Goal: Task Accomplishment & Management: Use online tool/utility

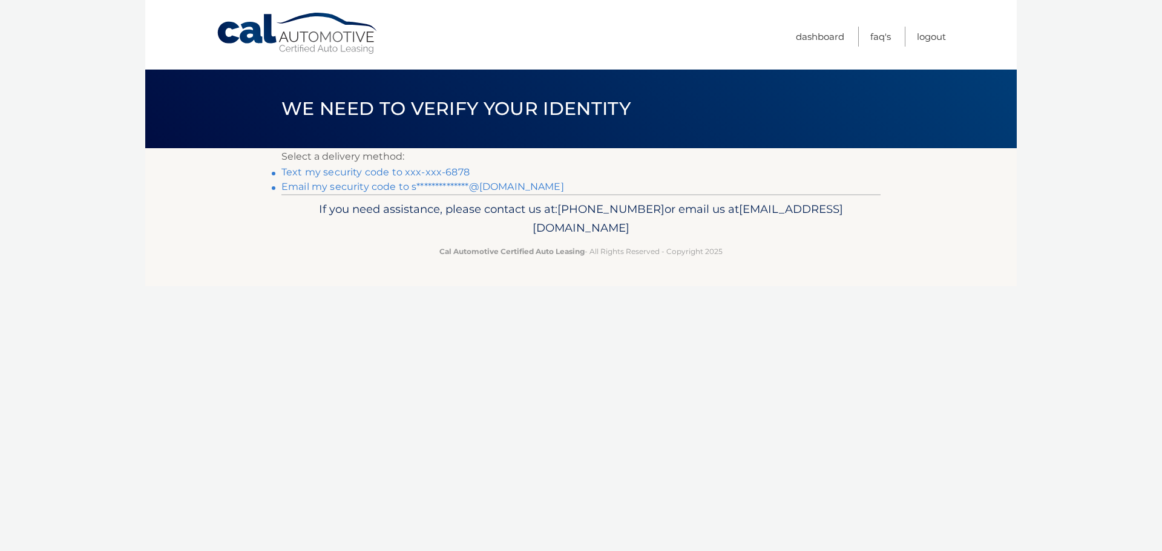
click at [417, 172] on link "Text my security code to xxx-xxx-6878" at bounding box center [375, 171] width 188 height 11
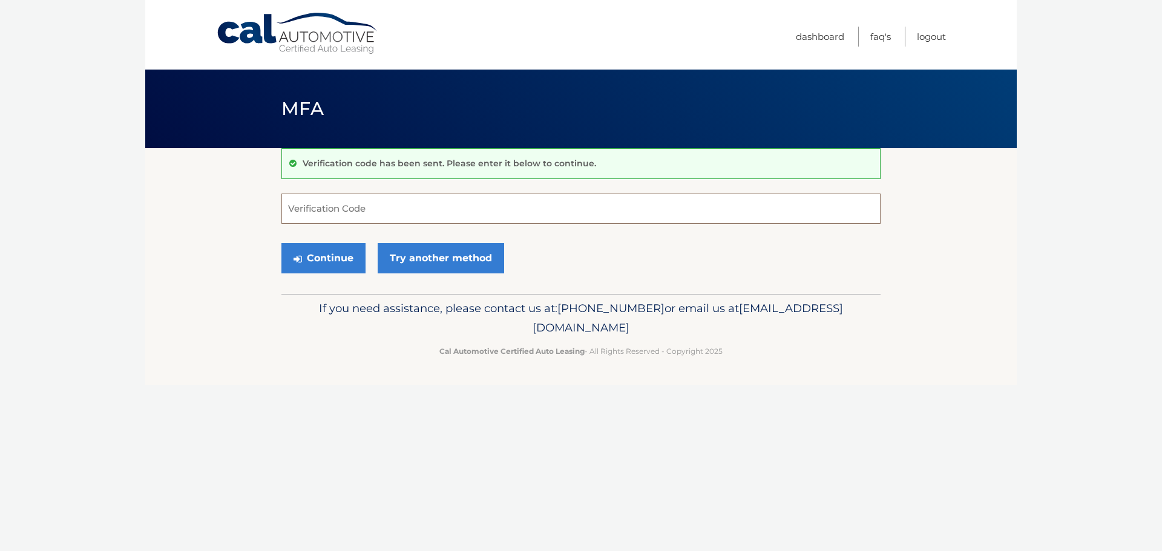
click at [324, 208] on input "Verification Code" at bounding box center [580, 209] width 599 height 30
type input "527928"
click at [338, 255] on button "Continue" at bounding box center [323, 258] width 84 height 30
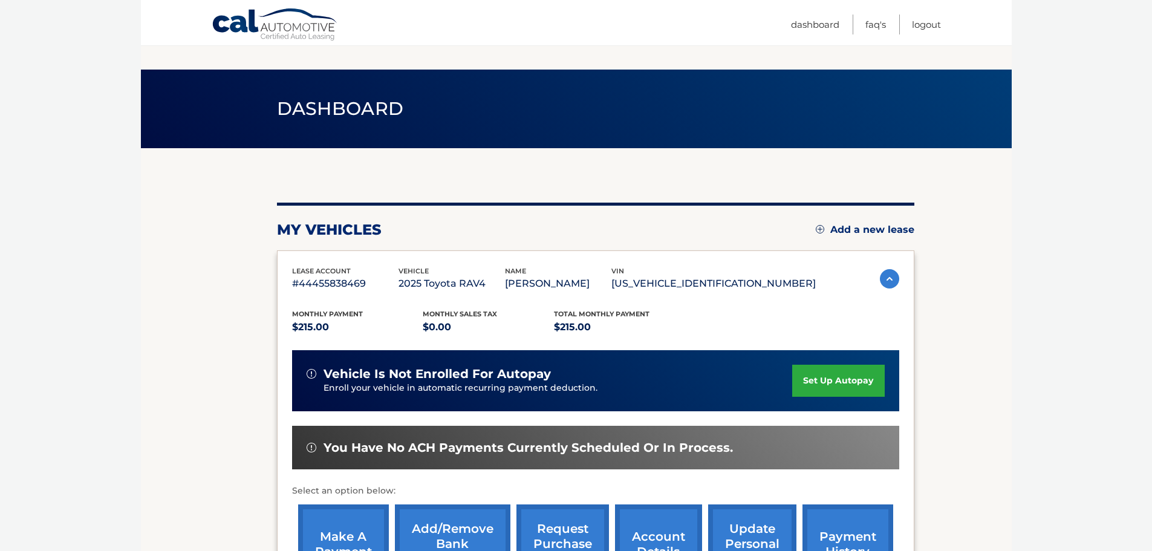
scroll to position [121, 0]
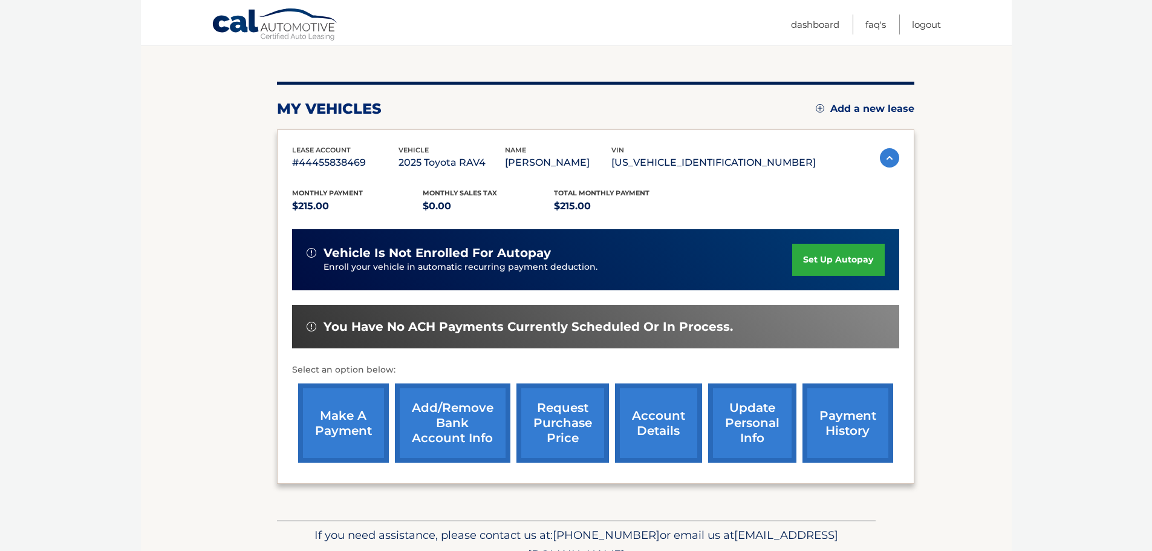
click at [358, 427] on link "make a payment" at bounding box center [343, 423] width 91 height 79
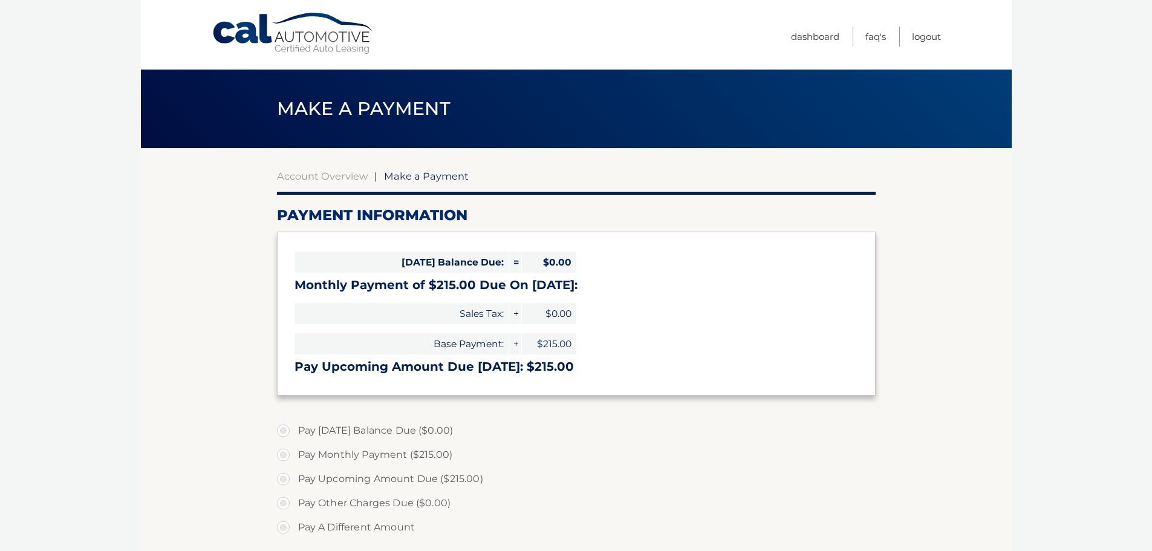
select select "YTE5OGE4MTctMzQ3ZS00NDg4LThmYzMtYmMxYzZkOGI2NTVj"
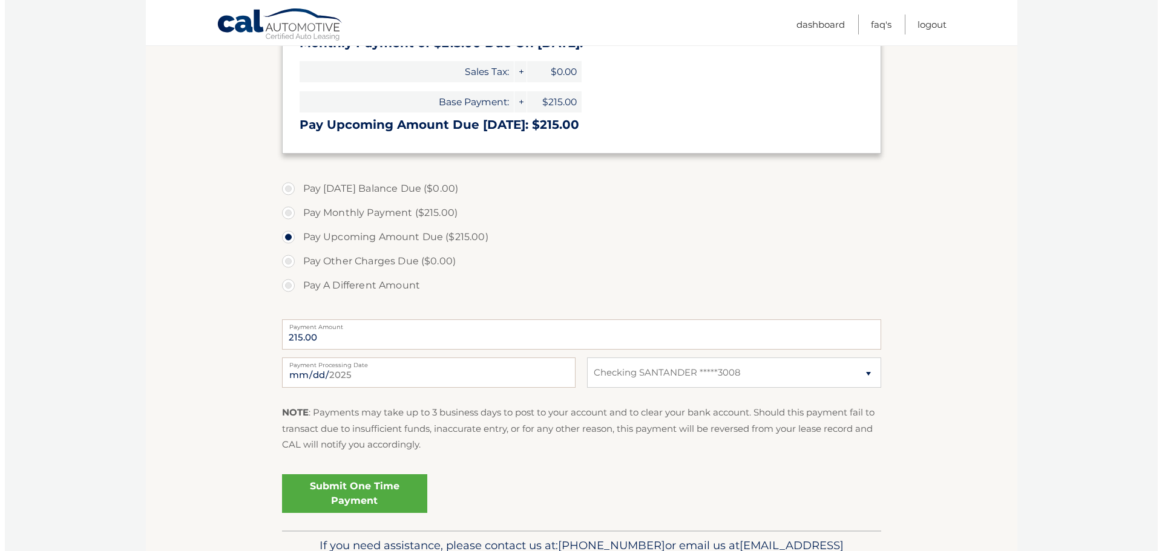
scroll to position [313, 0]
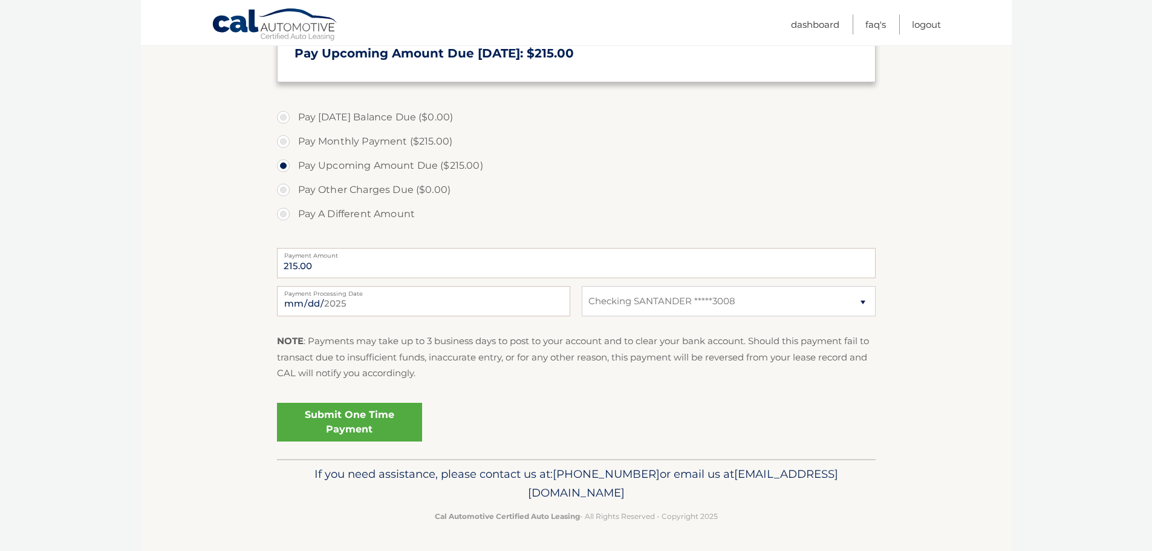
click at [348, 425] on link "Submit One Time Payment" at bounding box center [349, 422] width 145 height 39
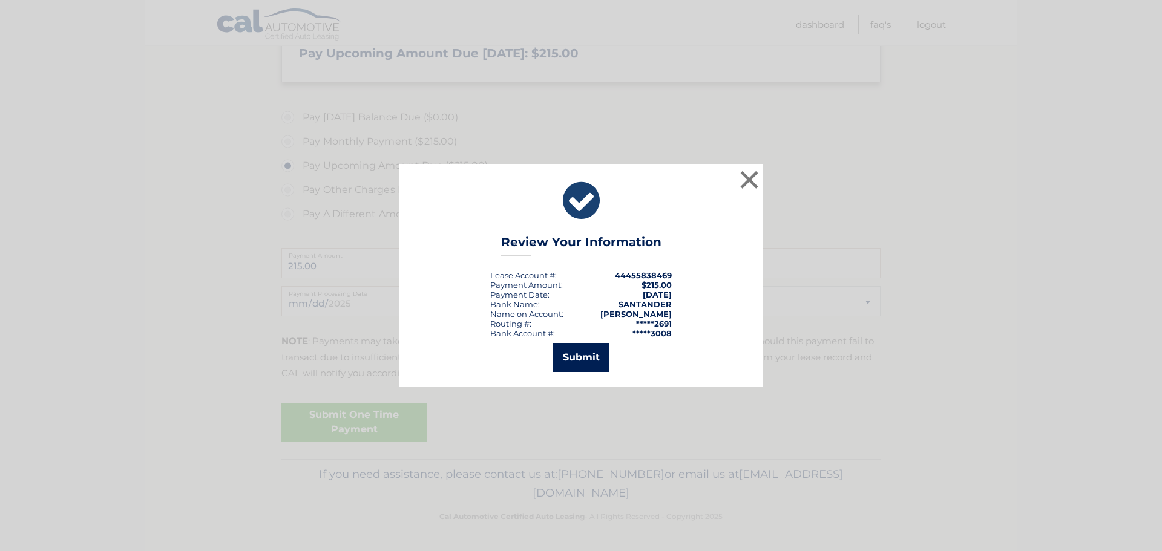
click at [582, 362] on button "Submit" at bounding box center [581, 357] width 56 height 29
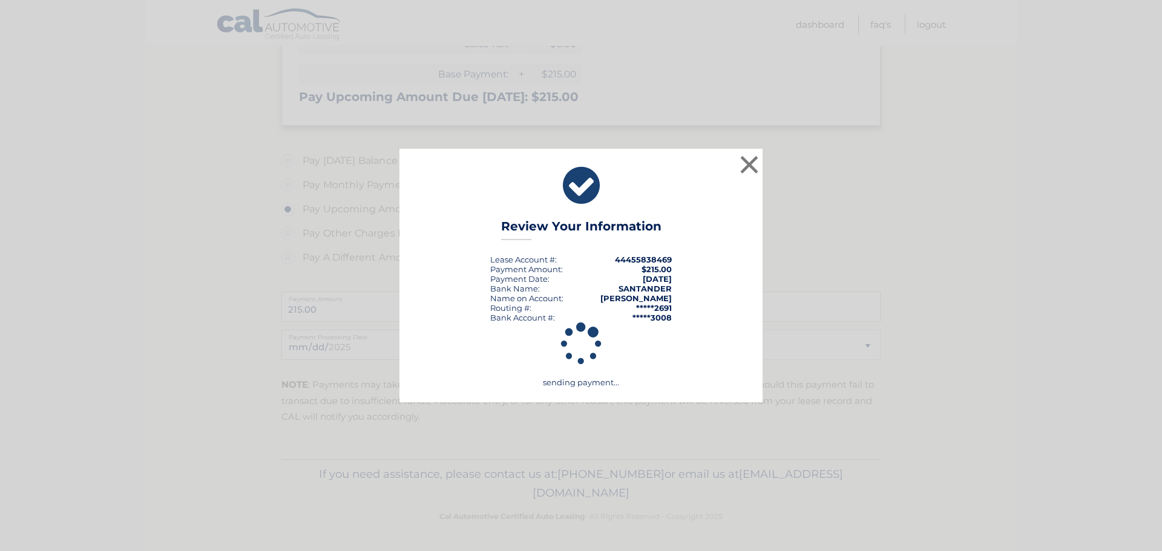
scroll to position [270, 0]
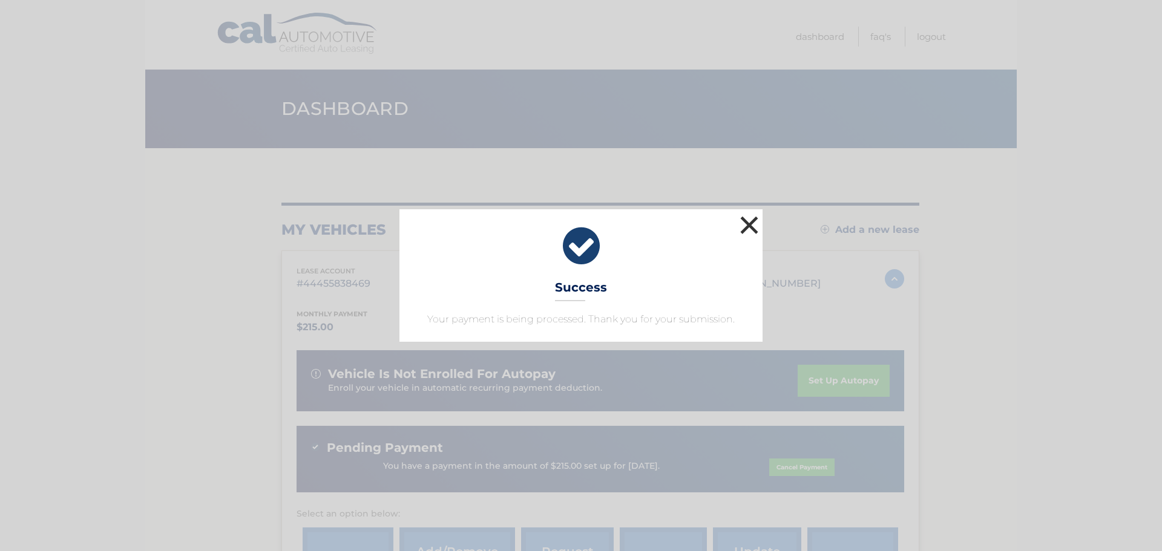
click at [750, 227] on button "×" at bounding box center [749, 225] width 24 height 24
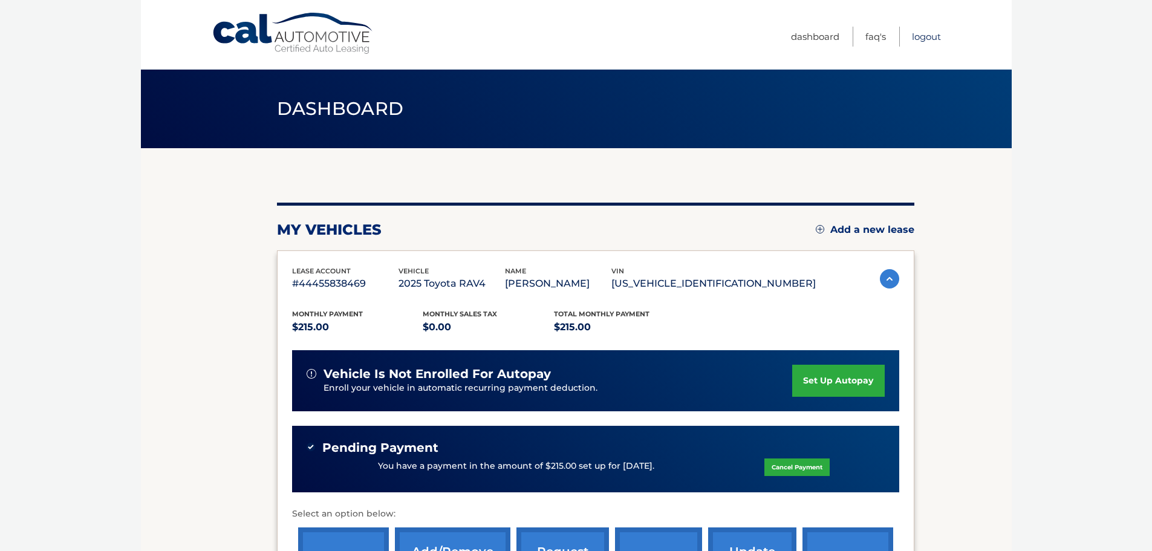
click at [921, 34] on link "Logout" at bounding box center [926, 37] width 29 height 20
